Goal: Task Accomplishment & Management: Manage account settings

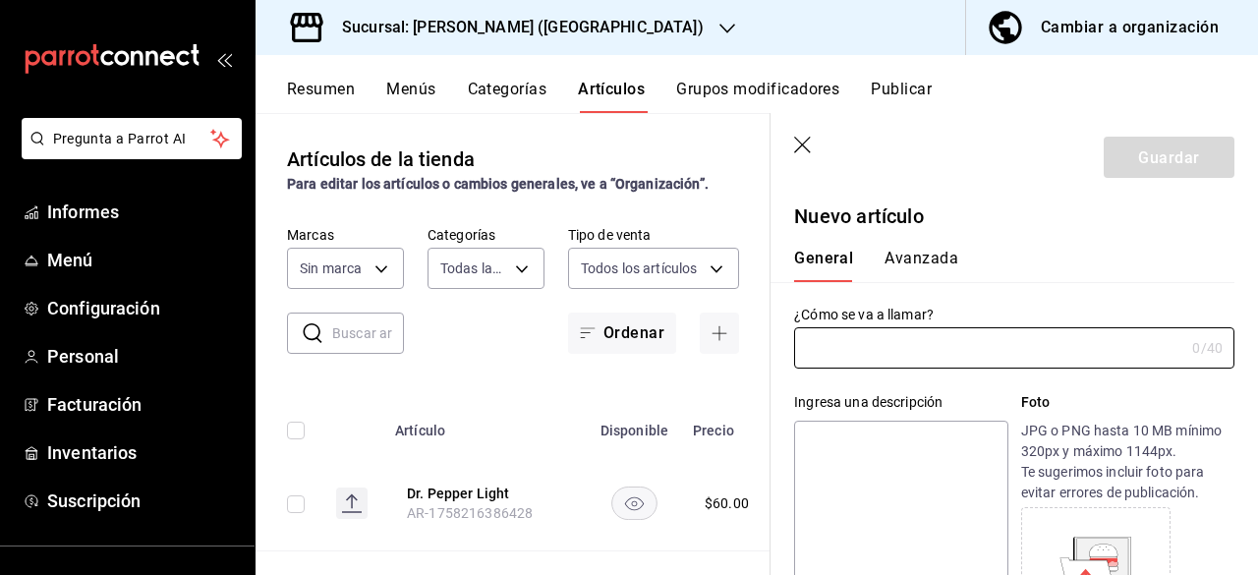
type input "b60f741e-58fe-401f-abe2-6d417feace9e,7a4461ec-f23a-4a27-86c7-ac03ff8d8501,b9af8…"
type input "93cb3c79-3ab5-4694-9cbb-c736cea32299"
click at [808, 151] on icon "button" at bounding box center [802, 145] width 17 height 17
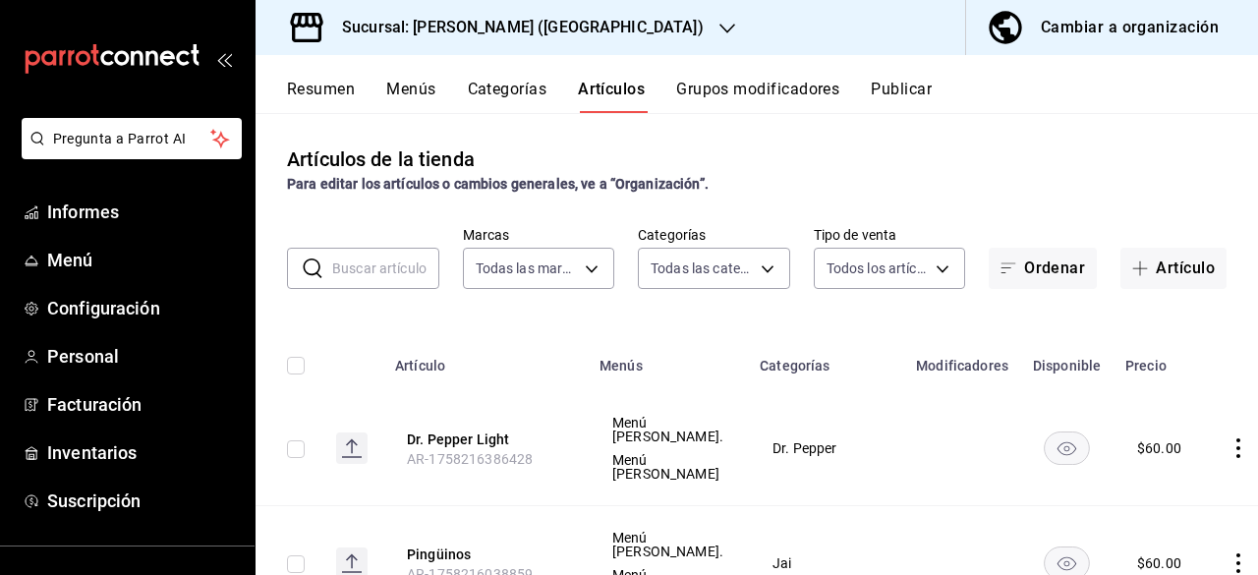
click at [591, 30] on div "Sucursal: Don Luca (Tamaulipas)" at bounding box center [507, 27] width 472 height 55
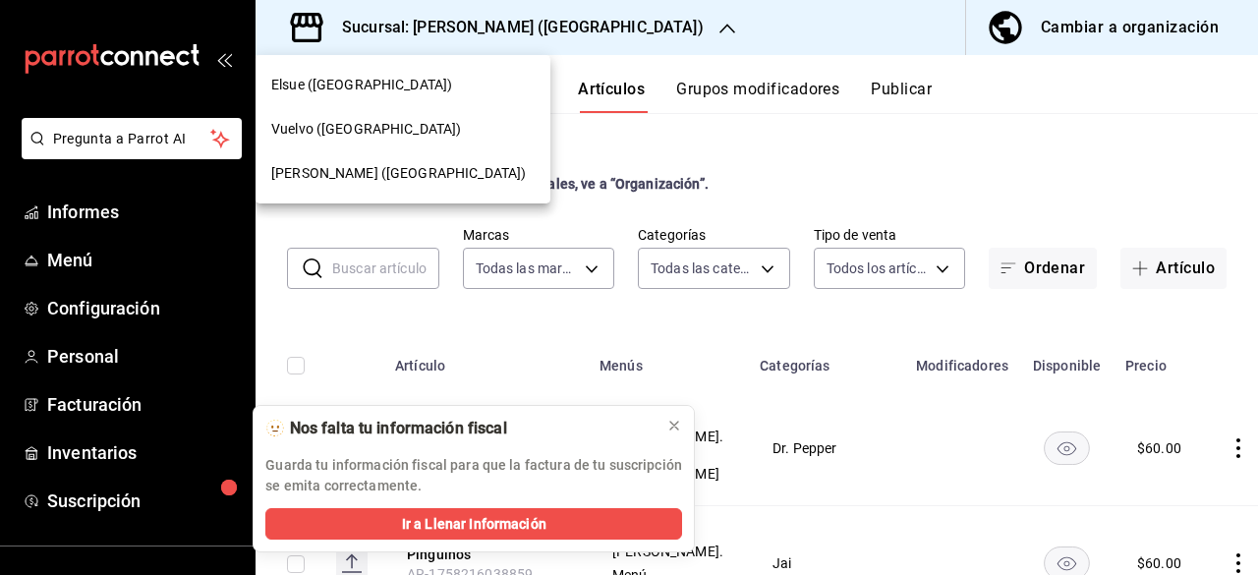
click at [344, 88] on font "Elsue (Tamaulipas)" at bounding box center [361, 85] width 181 height 16
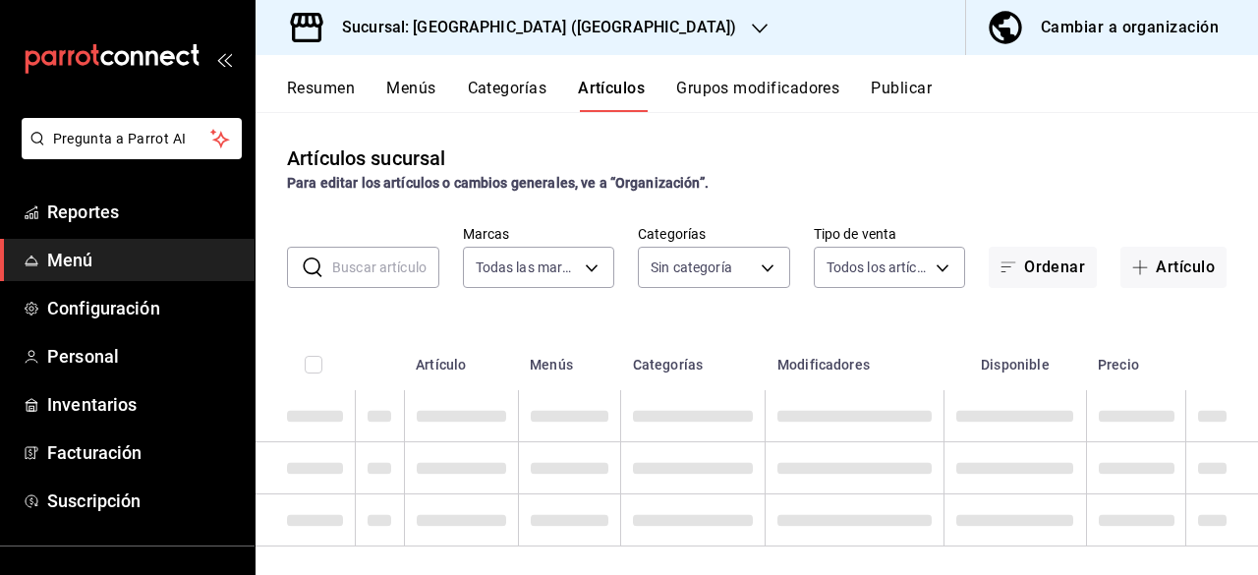
type input "bf7cb2a7-9f9a-455a-9171-abf6aa8c8f17"
type input "2e1828e9-5a57-4edd-8f48-48dda2a301a8,7fcd04b4-4e45-458b-b102-631ec01b5e6c,3368a…"
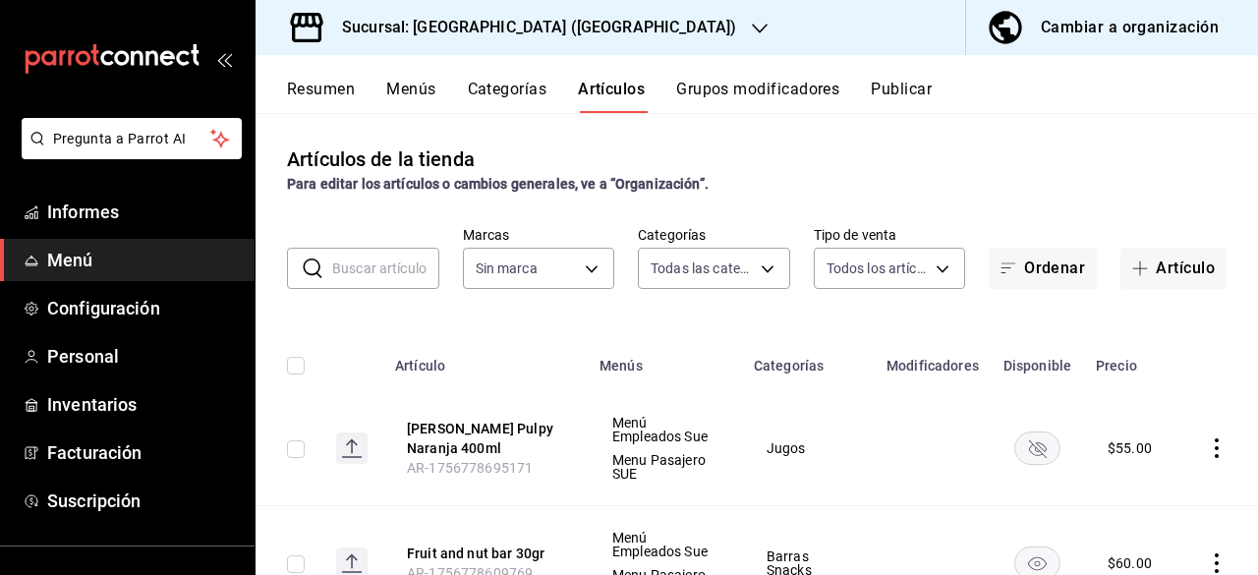
type input "2e1828e9-5a57-4edd-8f48-48dda2a301a8,7fcd04b4-4e45-458b-b102-631ec01b5e6c,3368a…"
type input "bf7cb2a7-9f9a-455a-9171-abf6aa8c8f17"
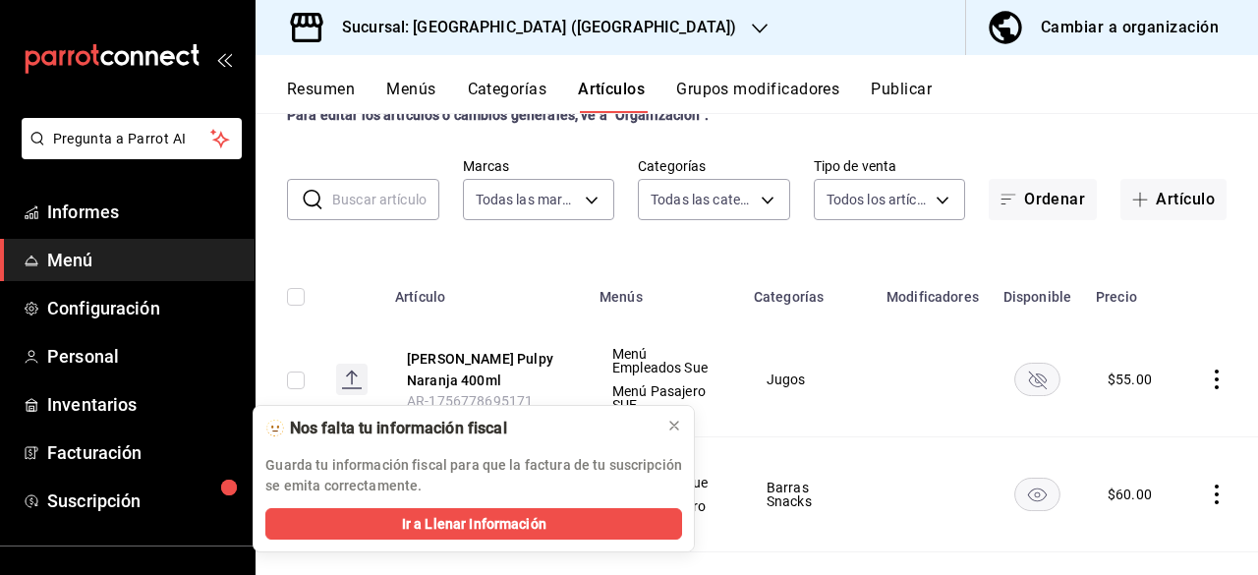
click at [398, 86] on font "Menús" at bounding box center [410, 89] width 49 height 19
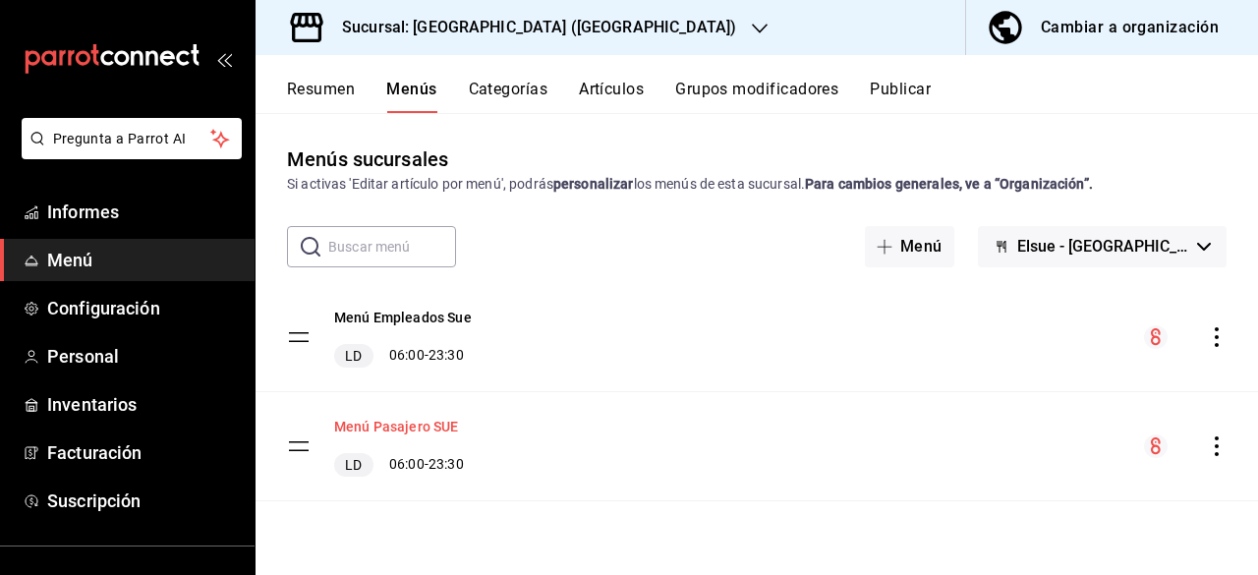
click at [420, 430] on font "Menú Pasajero SUE" at bounding box center [396, 428] width 125 height 16
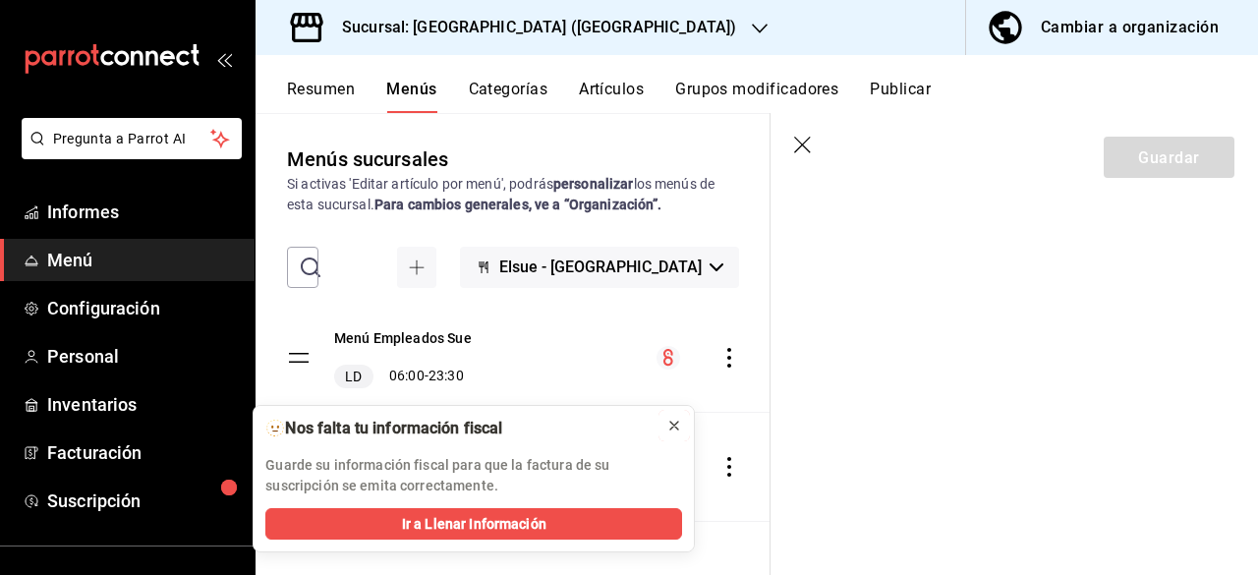
click at [672, 421] on icon at bounding box center [674, 426] width 16 height 16
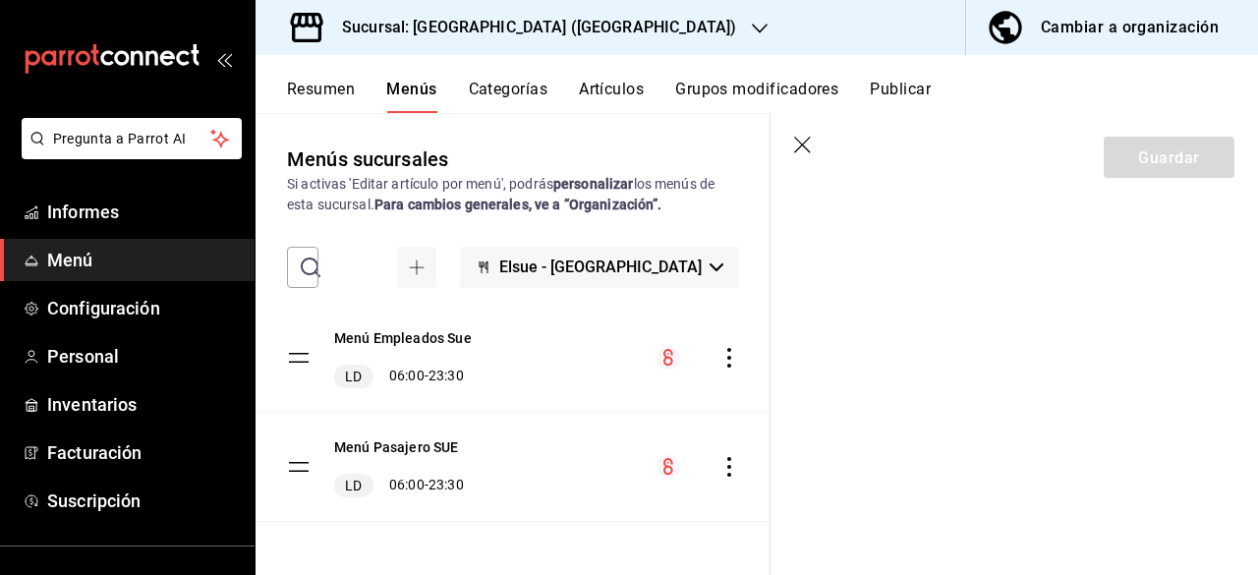
click at [544, 91] on font "Categorías" at bounding box center [509, 89] width 80 height 19
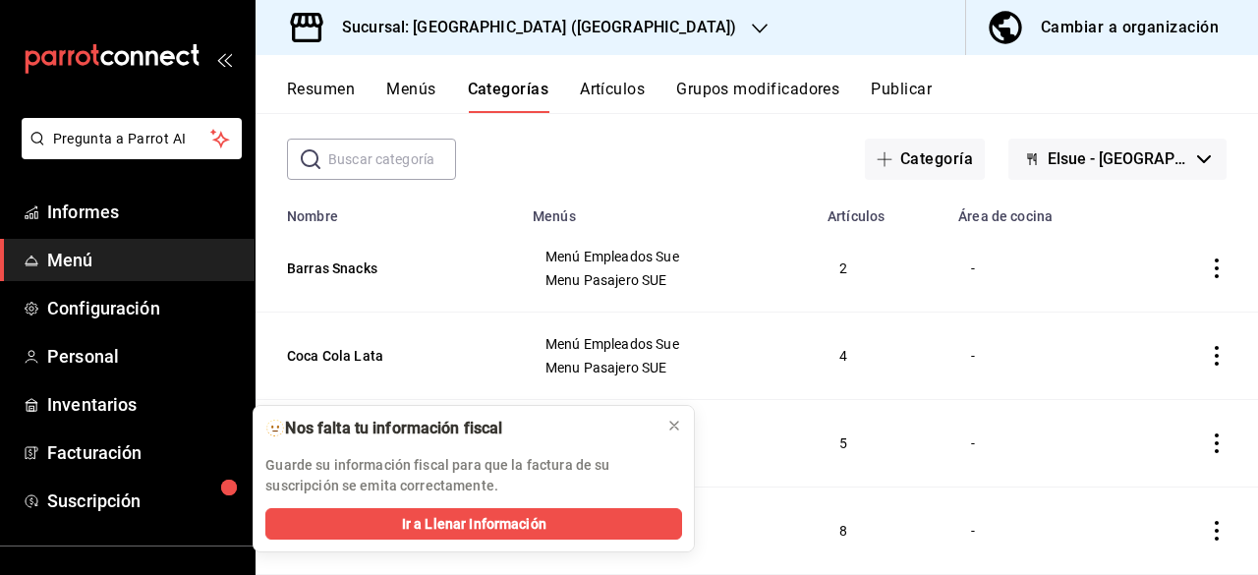
scroll to position [86, 0]
click at [676, 422] on icon at bounding box center [674, 426] width 16 height 16
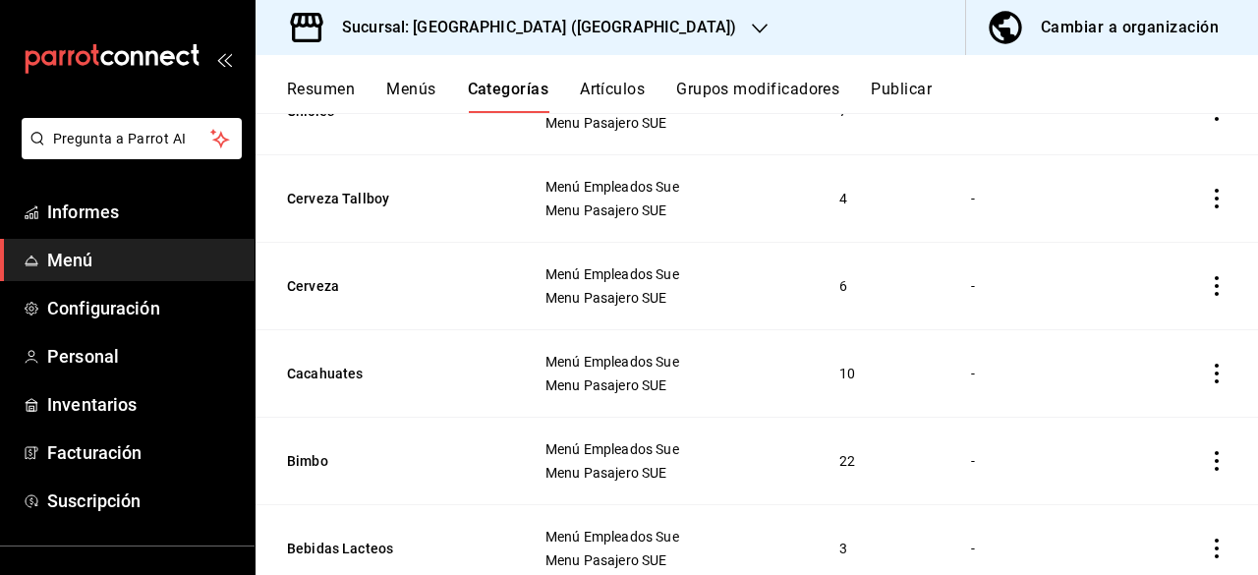
scroll to position [2572, 0]
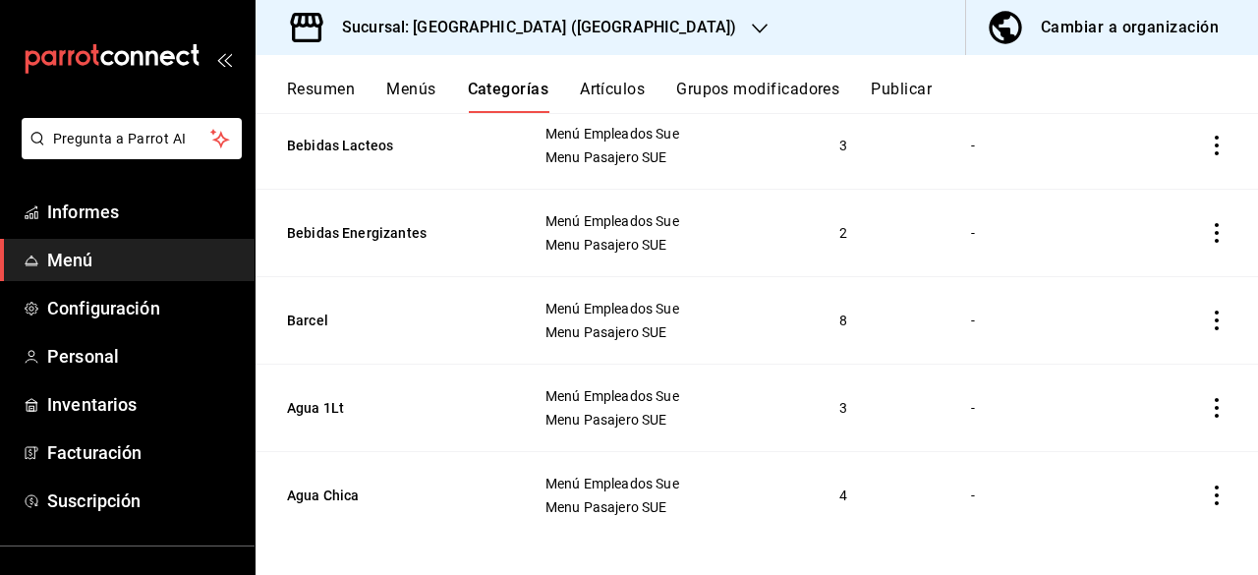
click at [411, 92] on font "Menús" at bounding box center [410, 89] width 49 height 19
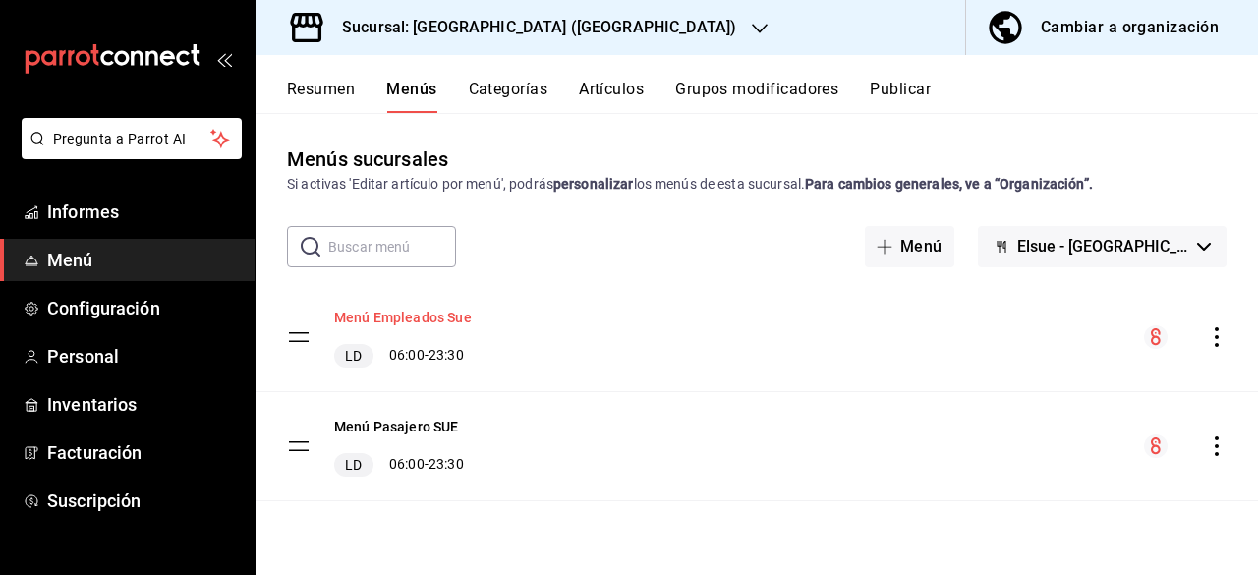
click at [376, 318] on font "Menú Empleados Sue" at bounding box center [403, 319] width 138 height 16
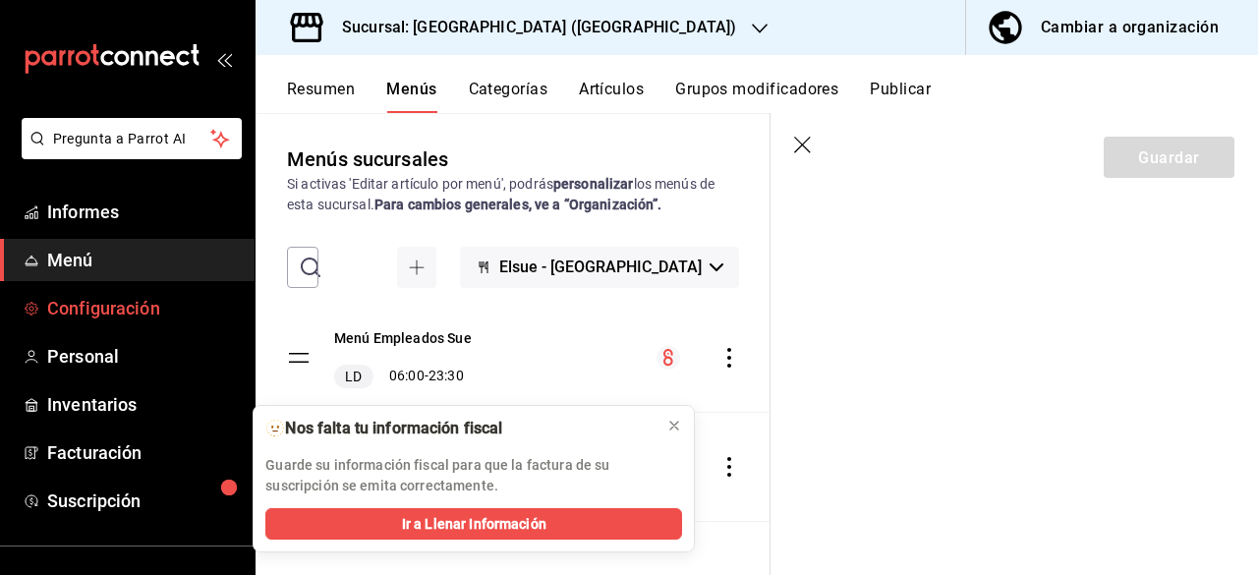
click at [174, 305] on span "Configuración" at bounding box center [143, 308] width 192 height 27
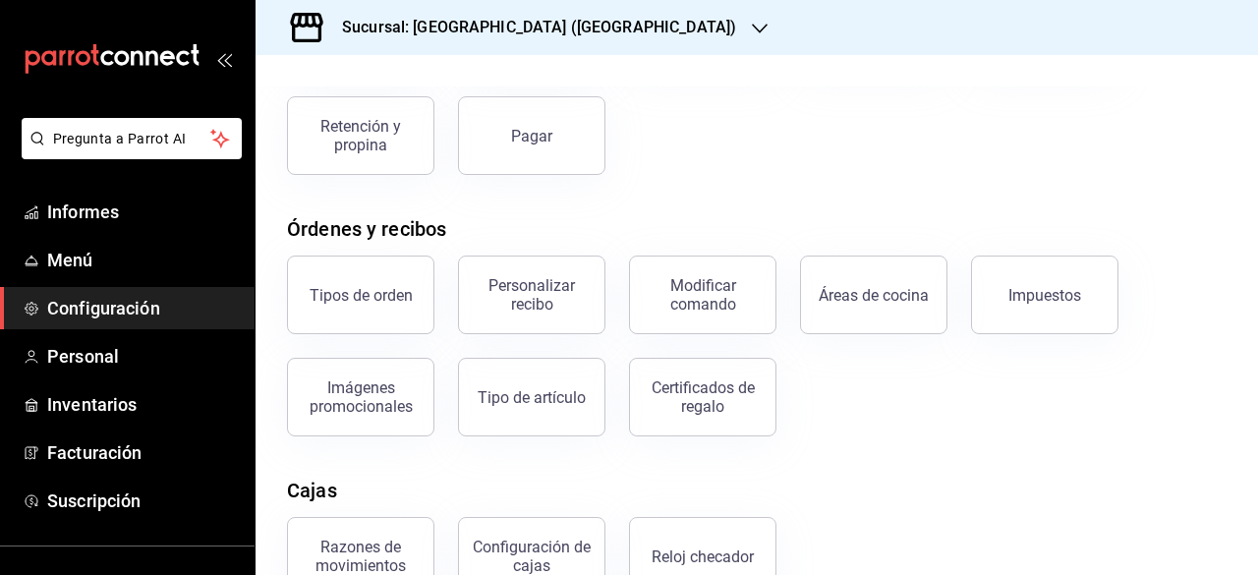
scroll to position [211, 0]
click at [860, 266] on button "Áreas de cocina" at bounding box center [873, 294] width 147 height 79
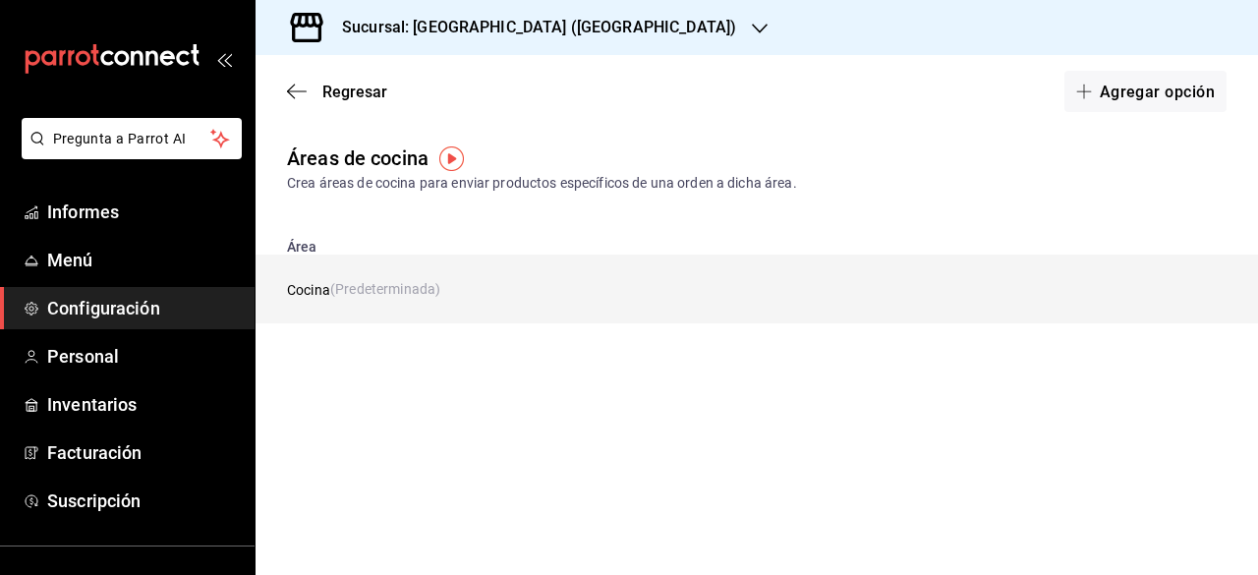
click at [358, 277] on td "Cocina (Predeterminada)" at bounding box center [652, 289] width 793 height 69
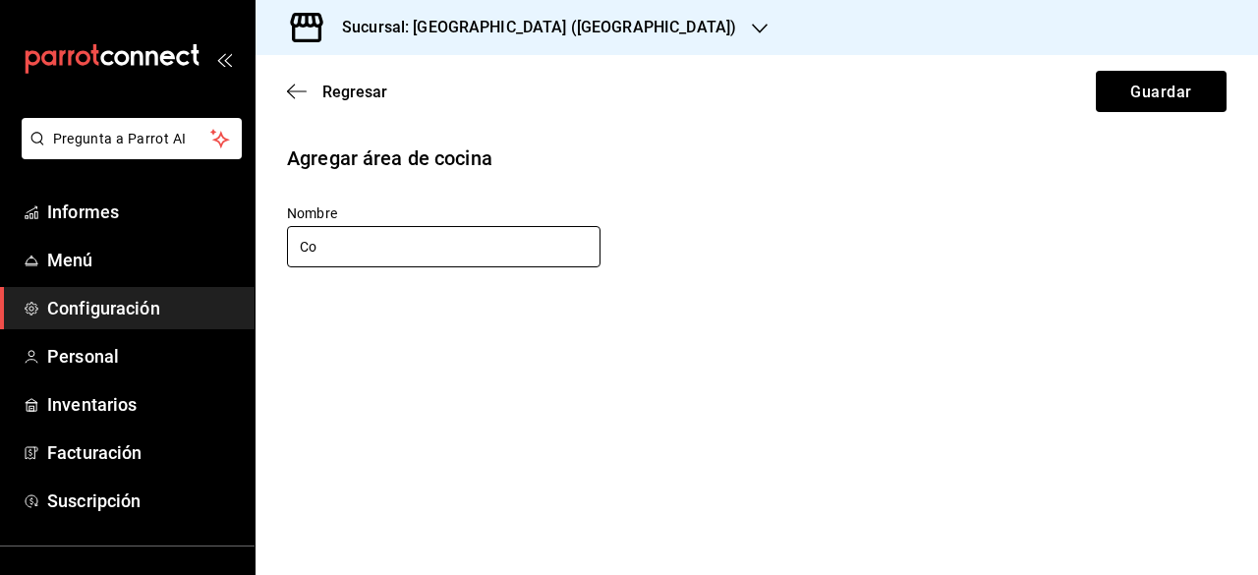
type input "C"
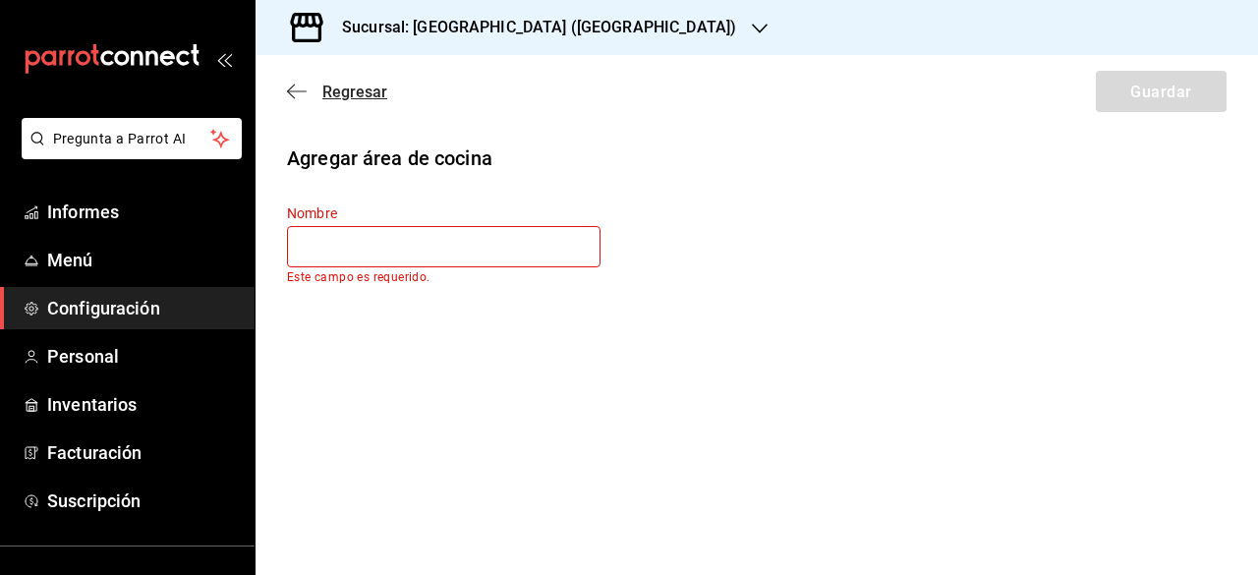
click at [308, 93] on span "Regresar" at bounding box center [337, 92] width 100 height 19
